Goal: Book appointment/travel/reservation

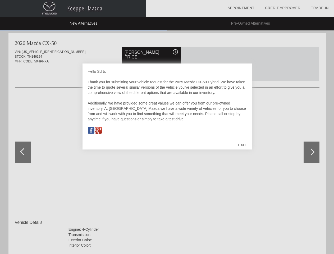
scroll to position [246, 0]
click at [241, 8] on link "Appointment" at bounding box center [240, 8] width 27 height 4
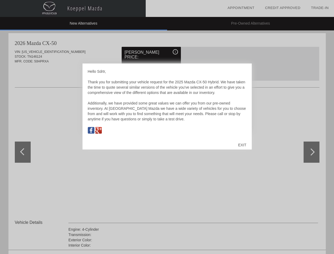
click at [242, 145] on div "EXIT" at bounding box center [241, 145] width 19 height 16
